Goal: Task Accomplishment & Management: Complete application form

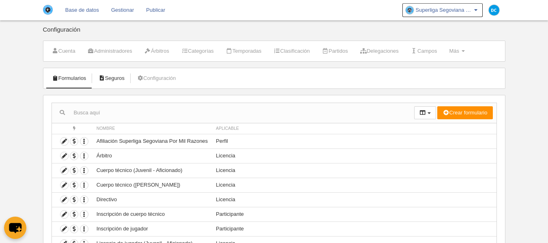
click at [120, 74] on link "Seguros" at bounding box center [111, 78] width 35 height 12
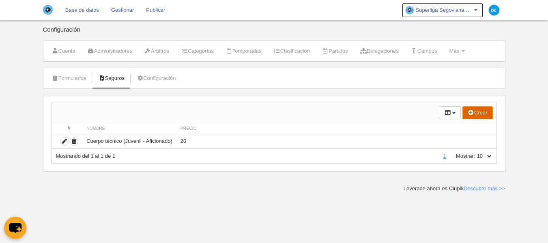
click at [473, 113] on button "Crear" at bounding box center [477, 112] width 30 height 13
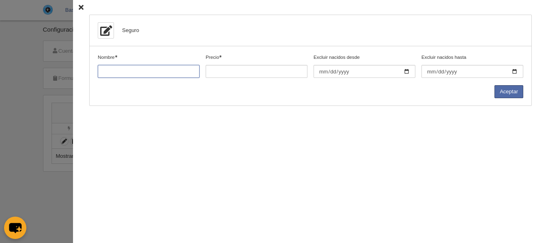
click at [118, 74] on input "Nombre" at bounding box center [149, 71] width 102 height 13
type input "M"
type input "Juveniles menores de 18 años"
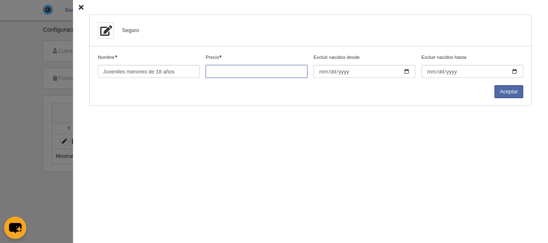
click at [226, 74] on input "Precio" at bounding box center [257, 71] width 102 height 13
type input "18"
type input "18.00"
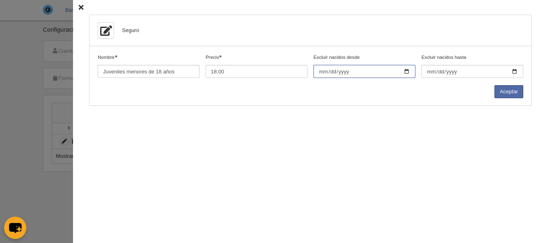
click at [322, 74] on input "Excluir nacidos desde" at bounding box center [365, 71] width 102 height 13
type input "2008-07-01"
click at [335, 114] on div "Seguro Nombre Precio 18.00 Excluir nacidos desde 2008-07-01 Excluir nacidos has…" at bounding box center [310, 121] width 475 height 243
click at [499, 95] on button "Aceptar" at bounding box center [508, 91] width 29 height 13
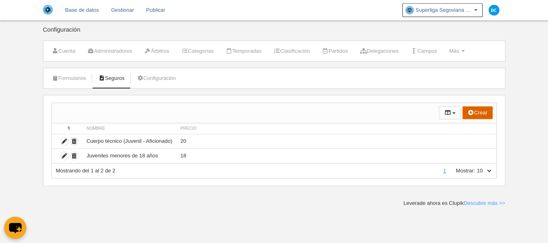
click at [478, 115] on button "Crear" at bounding box center [477, 112] width 30 height 13
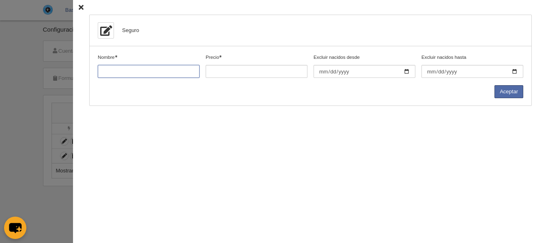
click at [134, 73] on input "Nombre" at bounding box center [149, 71] width 102 height 13
type input "Mayores de 18 años"
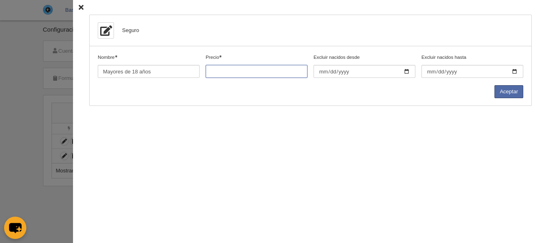
click at [238, 70] on input "Precio" at bounding box center [257, 71] width 102 height 13
type input "69"
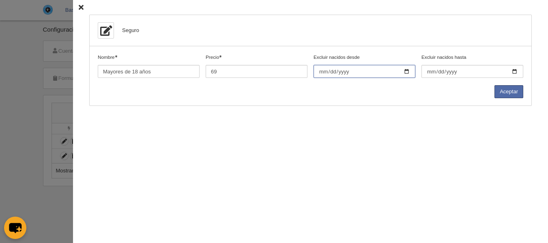
click at [406, 74] on input "Excluir nacidos desde" at bounding box center [365, 71] width 102 height 13
type input "[DATE]"
click at [322, 71] on input "[DATE]" at bounding box center [365, 71] width 102 height 13
type input "[DATE]"
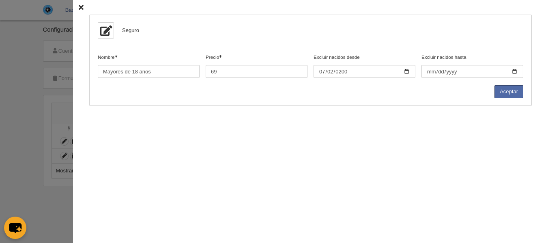
drag, startPoint x: 370, startPoint y: 137, endPoint x: 464, endPoint y: 111, distance: 98.5
click at [371, 137] on div "Seguro Nombre [PERSON_NAME] 69 Excluir nacidos desde [DATE] Excluir nacidos has…" at bounding box center [310, 121] width 475 height 243
click at [511, 87] on button "Aceptar" at bounding box center [508, 91] width 29 height 13
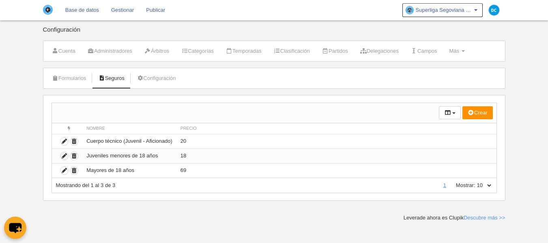
click at [66, 158] on icon "submit" at bounding box center [64, 156] width 8 height 8
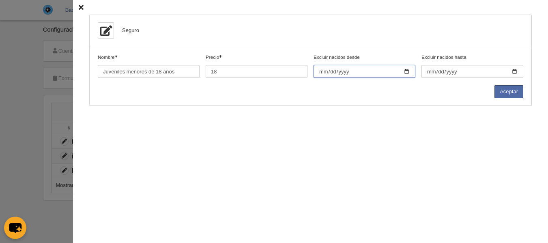
click at [353, 69] on input "2008-07-01" at bounding box center [365, 71] width 102 height 13
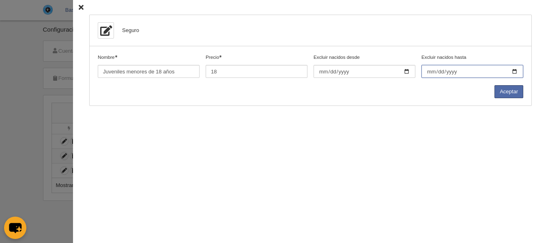
click at [514, 75] on input "Excluir nacidos hasta" at bounding box center [472, 71] width 102 height 13
type input "0208-07-01"
type input "0008-07-01"
type input "2008-07-01"
click at [502, 88] on button "Aceptar" at bounding box center [508, 91] width 29 height 13
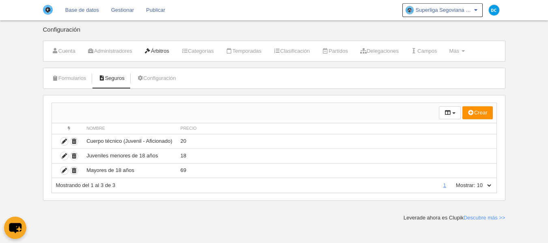
click at [168, 55] on link "Árbitros" at bounding box center [157, 51] width 34 height 12
